Goal: Answer question/provide support: Share knowledge or assist other users

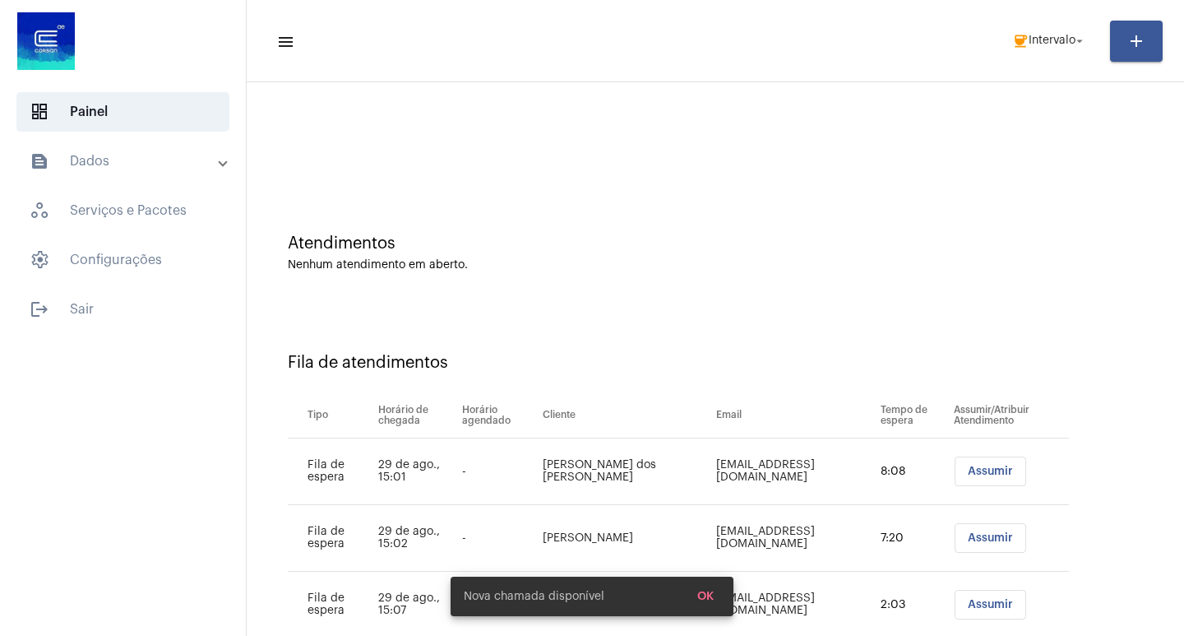
scroll to position [47, 0]
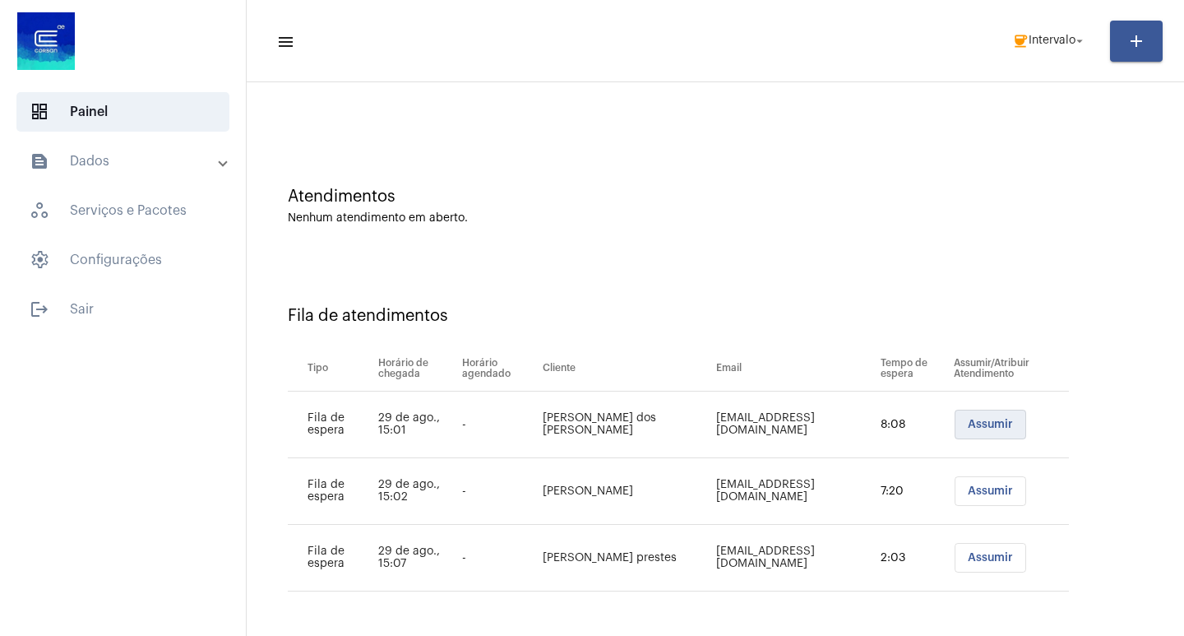
click at [976, 415] on button "Assumir" at bounding box center [991, 425] width 72 height 30
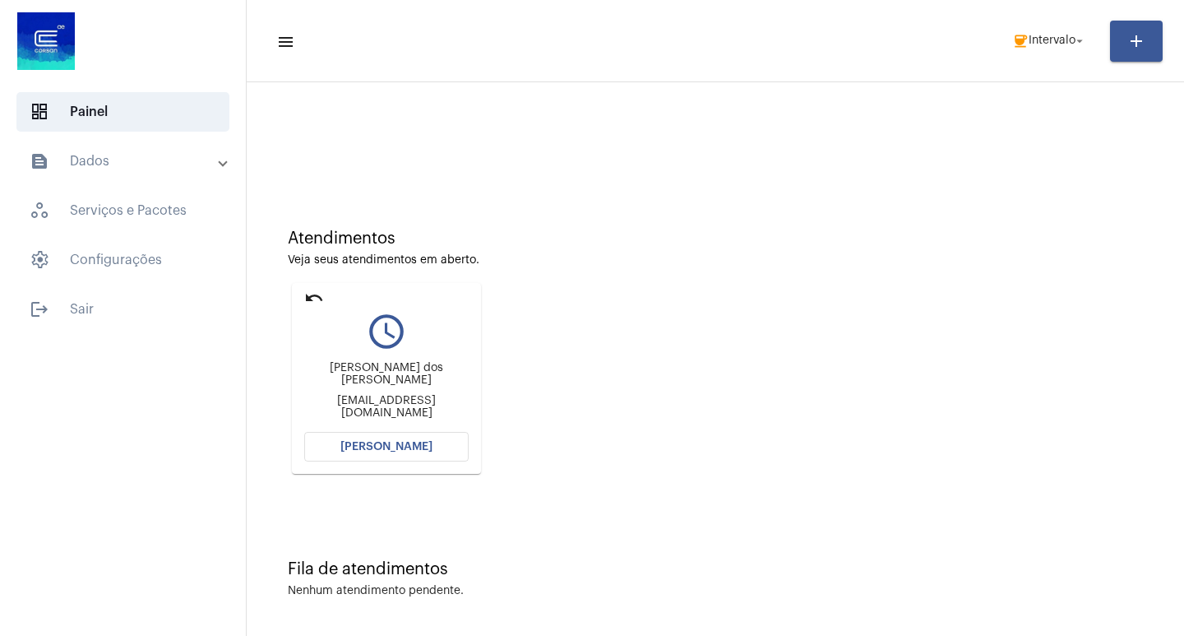
scroll to position [7, 0]
click at [380, 435] on button "[PERSON_NAME]" at bounding box center [386, 444] width 164 height 30
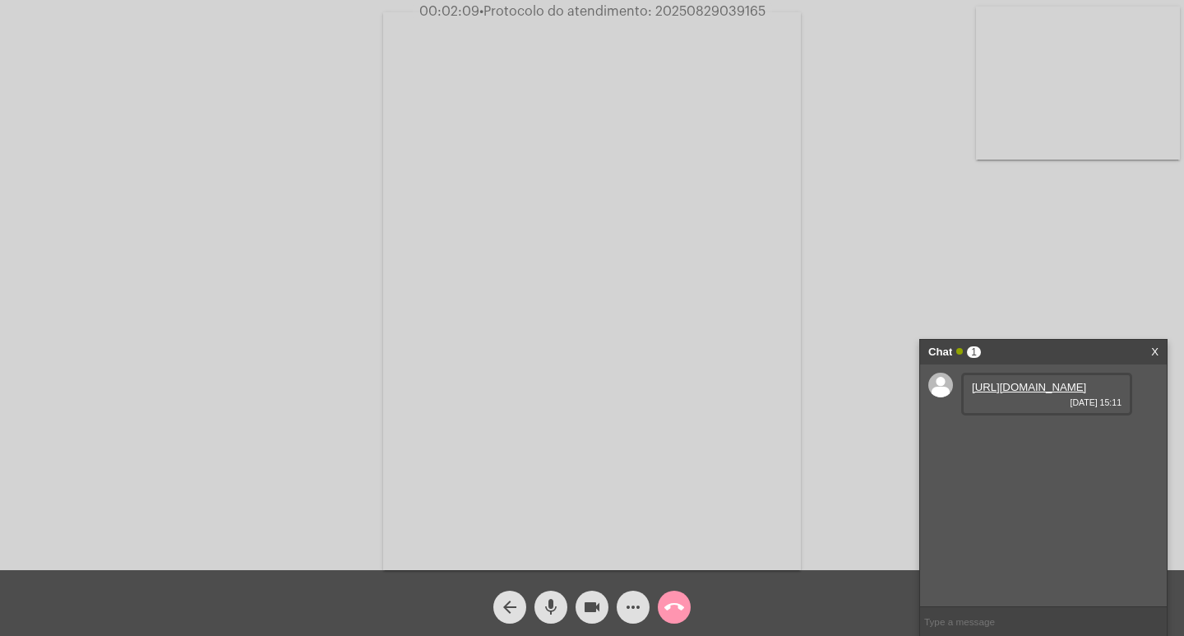
click at [1012, 393] on link "[URL][DOMAIN_NAME]" at bounding box center [1029, 387] width 114 height 12
click at [989, 619] on input "text" at bounding box center [1043, 621] width 247 height 29
click at [973, 626] on input "25/07" at bounding box center [1043, 621] width 247 height 29
type input "25/07 148,69"
click at [942, 623] on input "25/07 148,69" at bounding box center [1043, 621] width 247 height 29
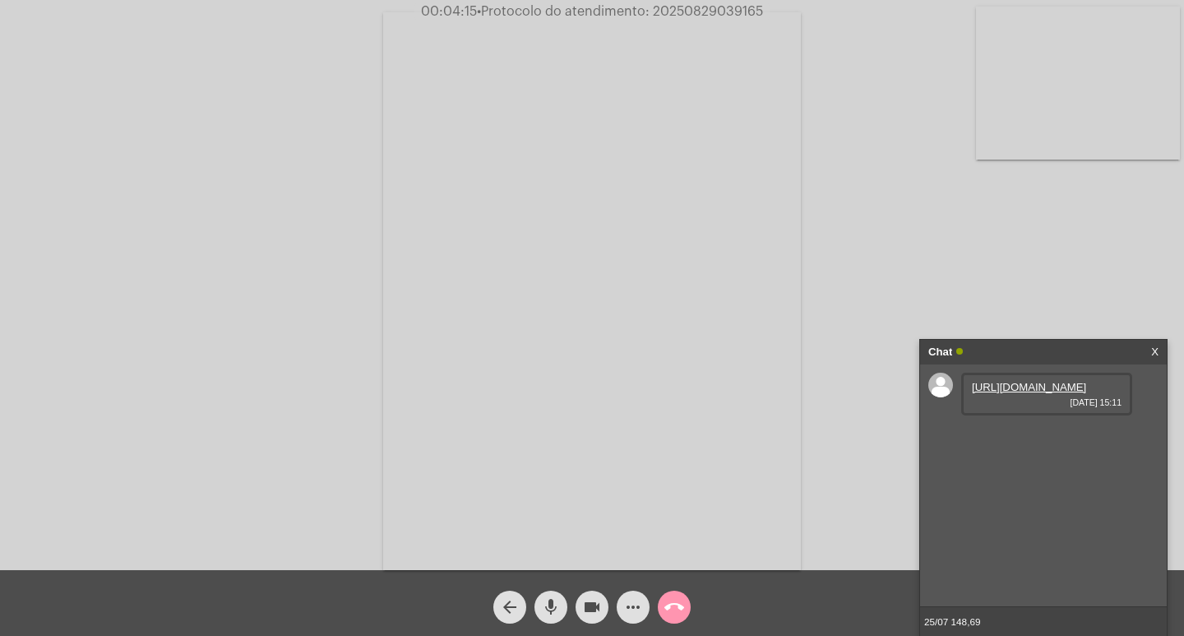
click at [942, 623] on input "25/07 148,69" at bounding box center [1043, 621] width 247 height 29
click at [688, 13] on span "• Protocolo do atendimento: 20250829039165" at bounding box center [618, 11] width 286 height 13
click at [688, 13] on span "• Protocolo do atendimento: 20250829039165" at bounding box center [622, 11] width 286 height 13
click at [669, 600] on mat-icon "call_end" at bounding box center [675, 607] width 20 height 20
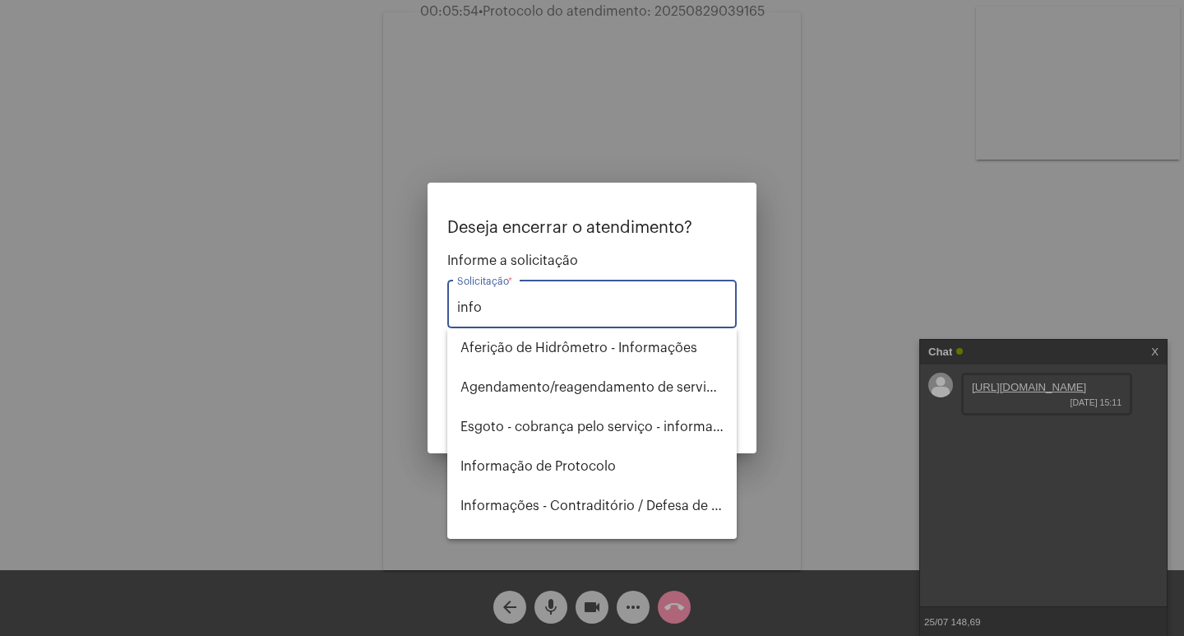
type input "infor"
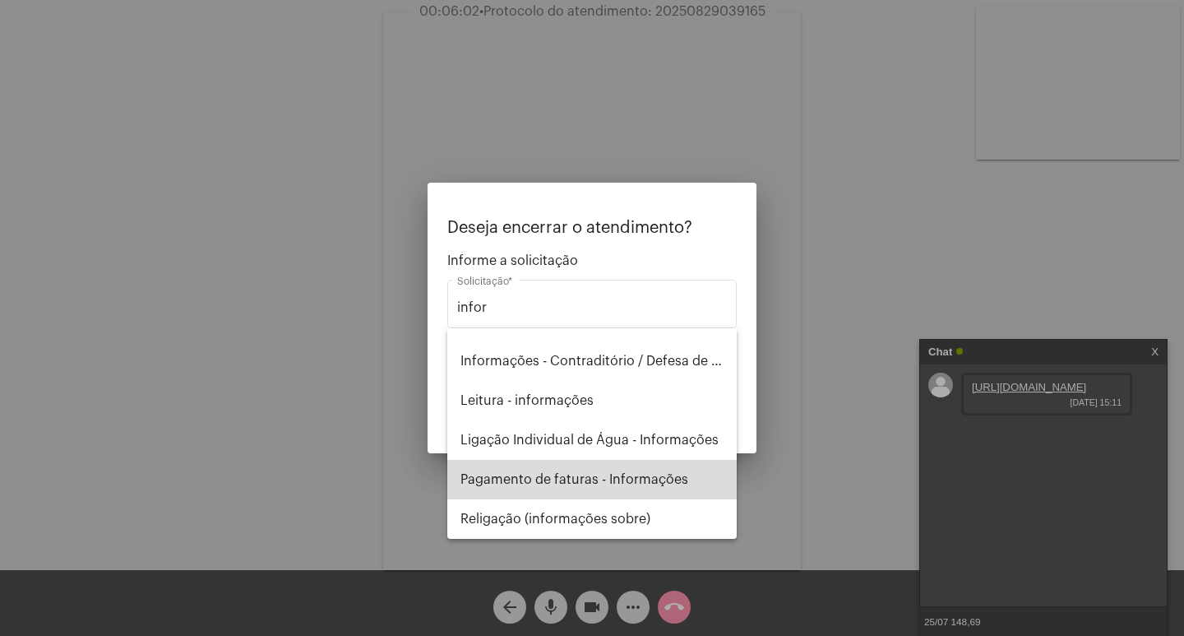
click at [611, 467] on span "Pagamento de faturas - Informações" at bounding box center [592, 479] width 263 height 39
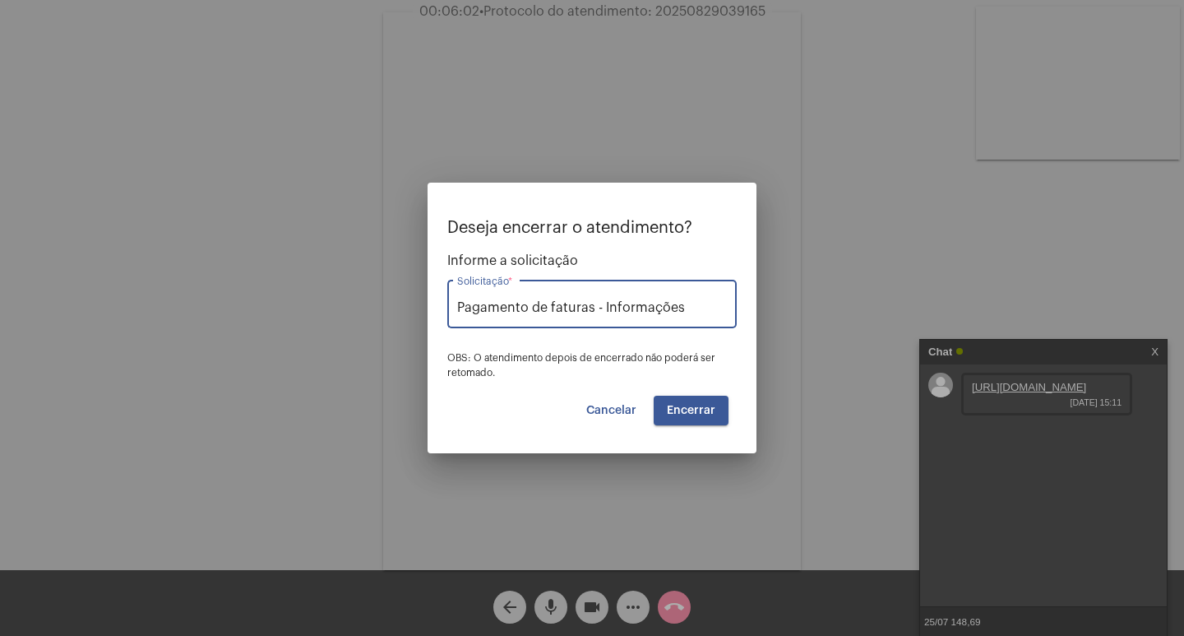
click at [697, 410] on span "Encerrar" at bounding box center [691, 411] width 49 height 12
